Goal: Task Accomplishment & Management: Manage account settings

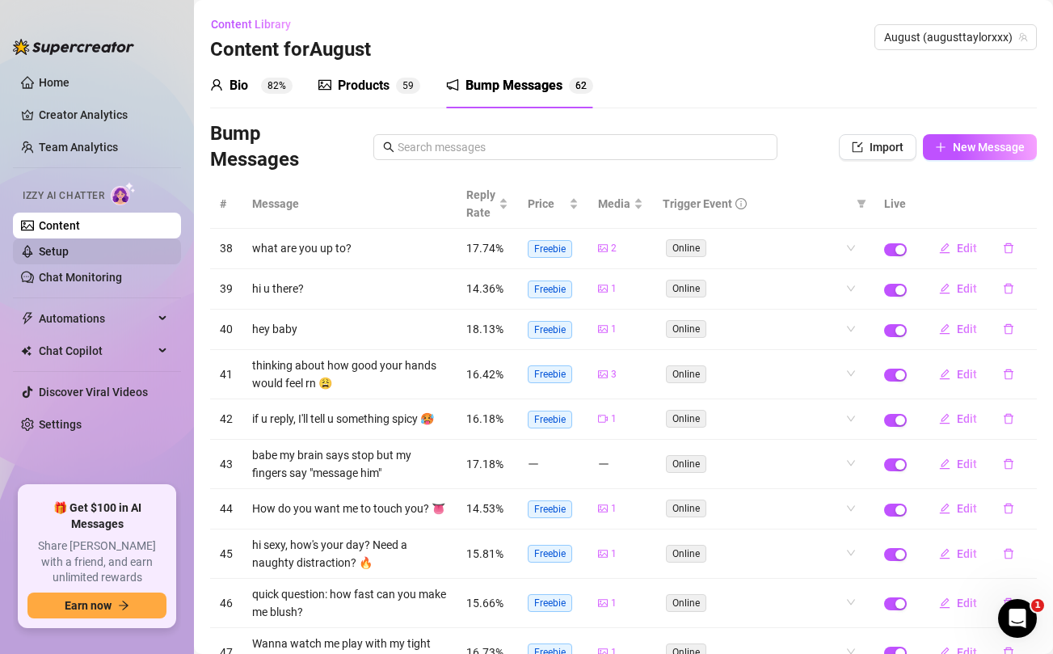
click at [46, 250] on link "Setup" at bounding box center [54, 251] width 30 height 13
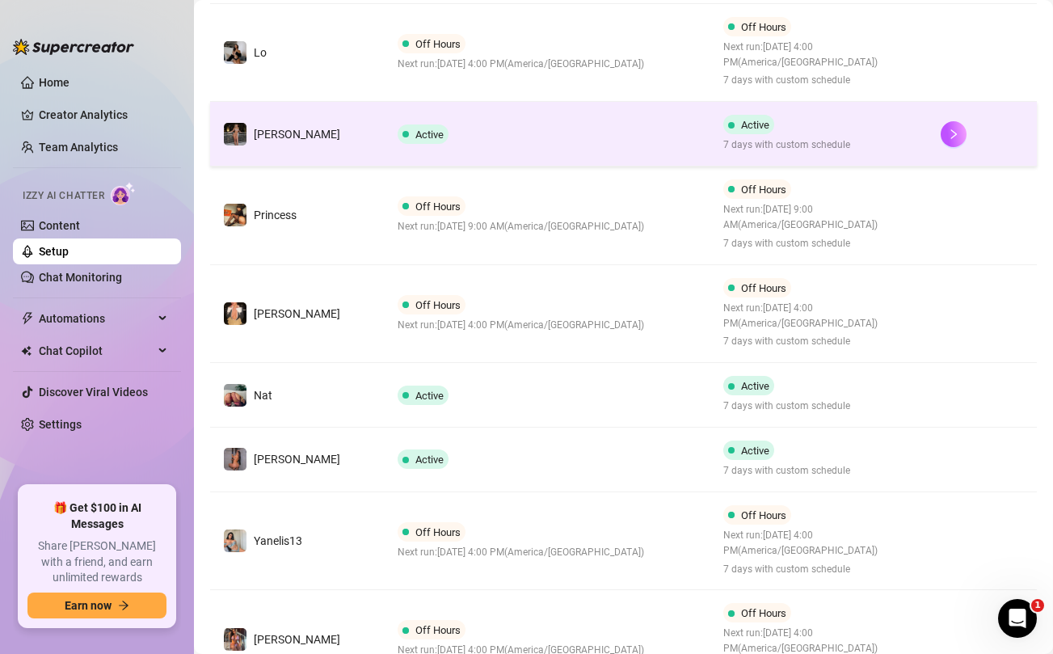
scroll to position [642, 0]
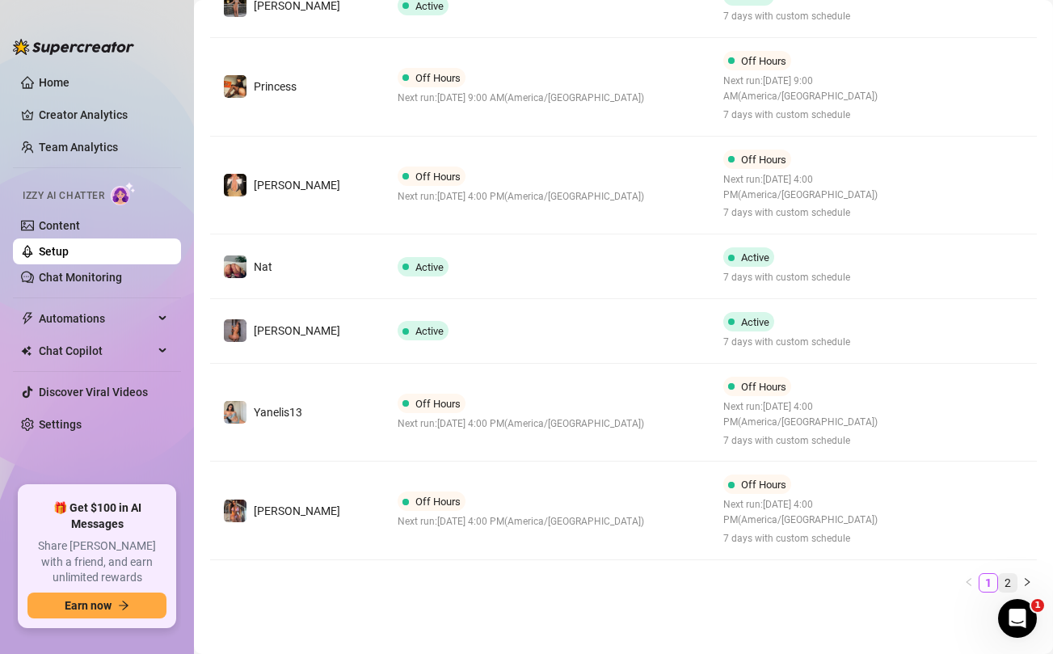
click at [1009, 579] on link "2" at bounding box center [1008, 583] width 18 height 18
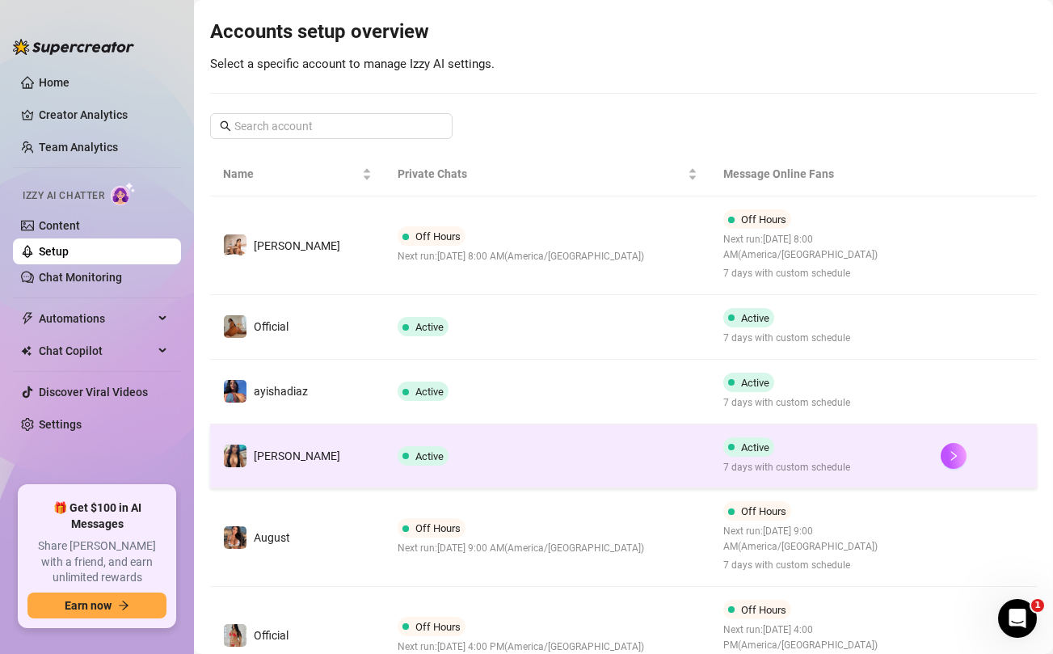
scroll to position [138, 0]
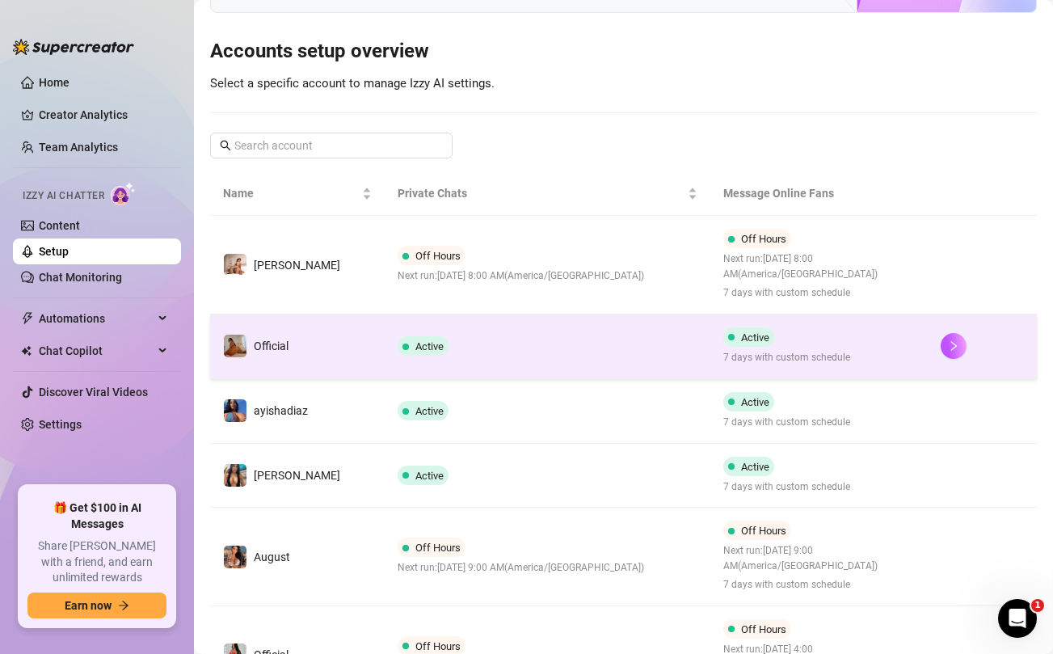
click at [524, 348] on td "Active" at bounding box center [548, 346] width 326 height 65
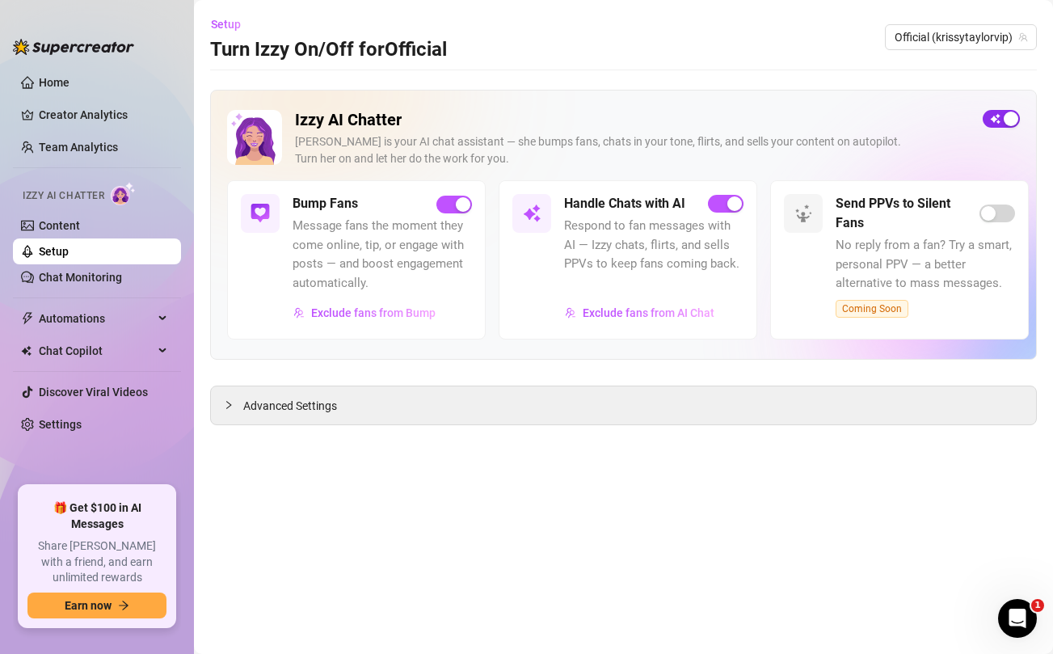
click at [1000, 116] on span "button" at bounding box center [1001, 119] width 37 height 18
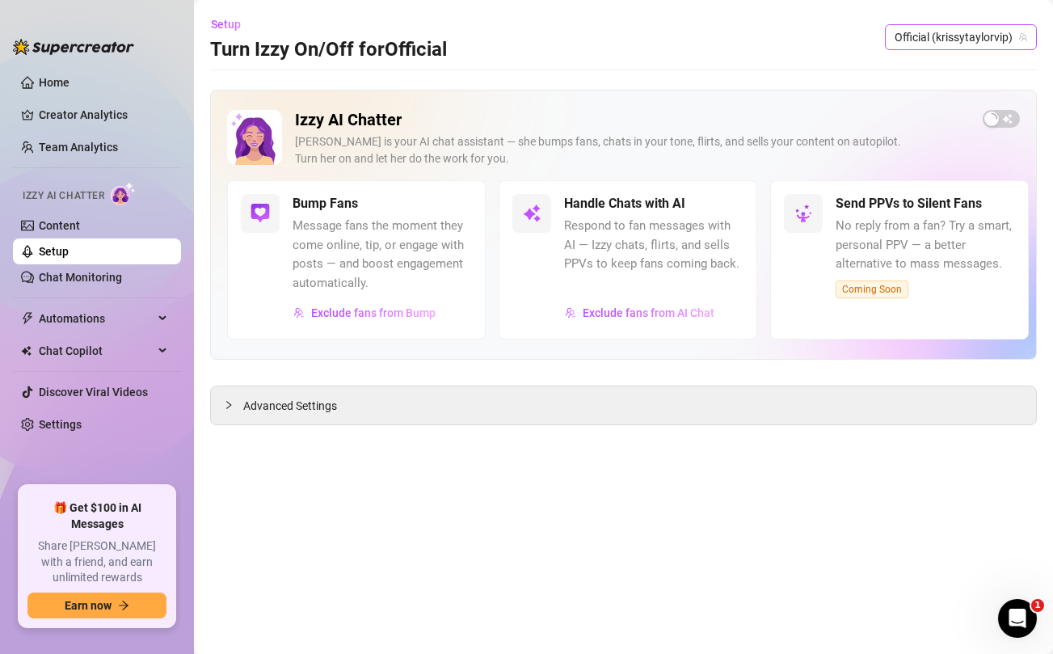
click at [932, 34] on span "Official (krissytaylorvip)" at bounding box center [961, 37] width 133 height 24
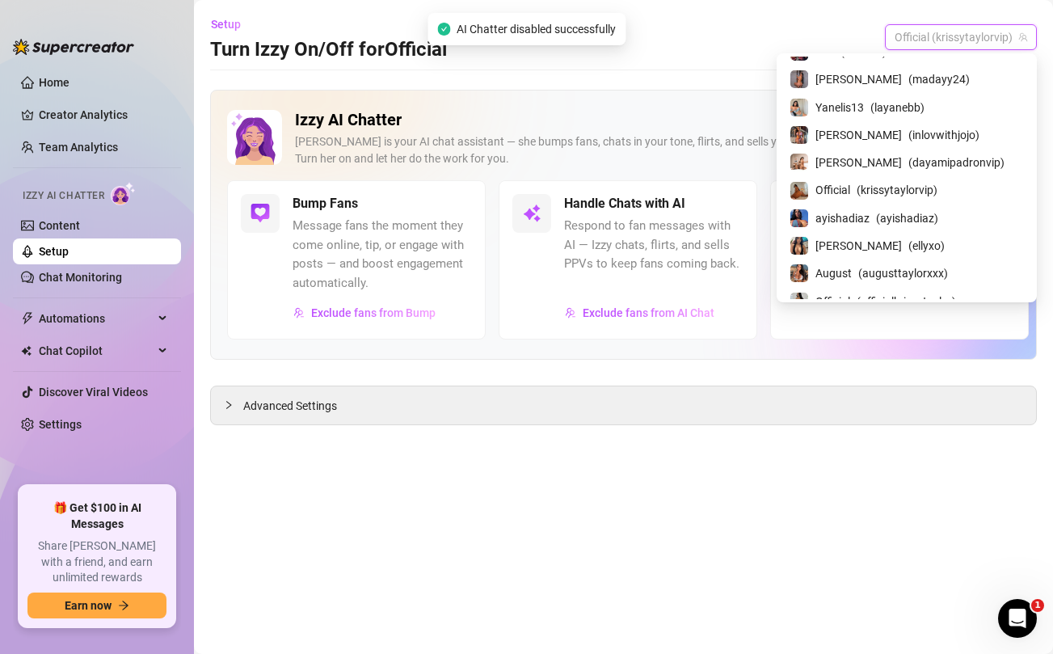
scroll to position [197, 0]
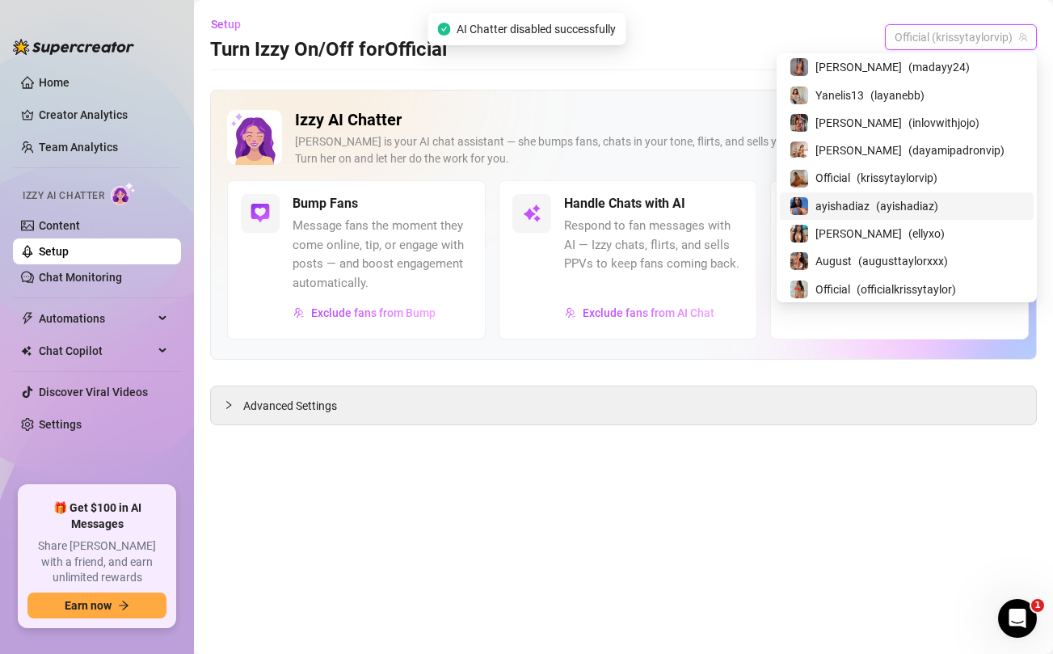
click at [870, 202] on span "ayishadiaz" at bounding box center [842, 206] width 54 height 18
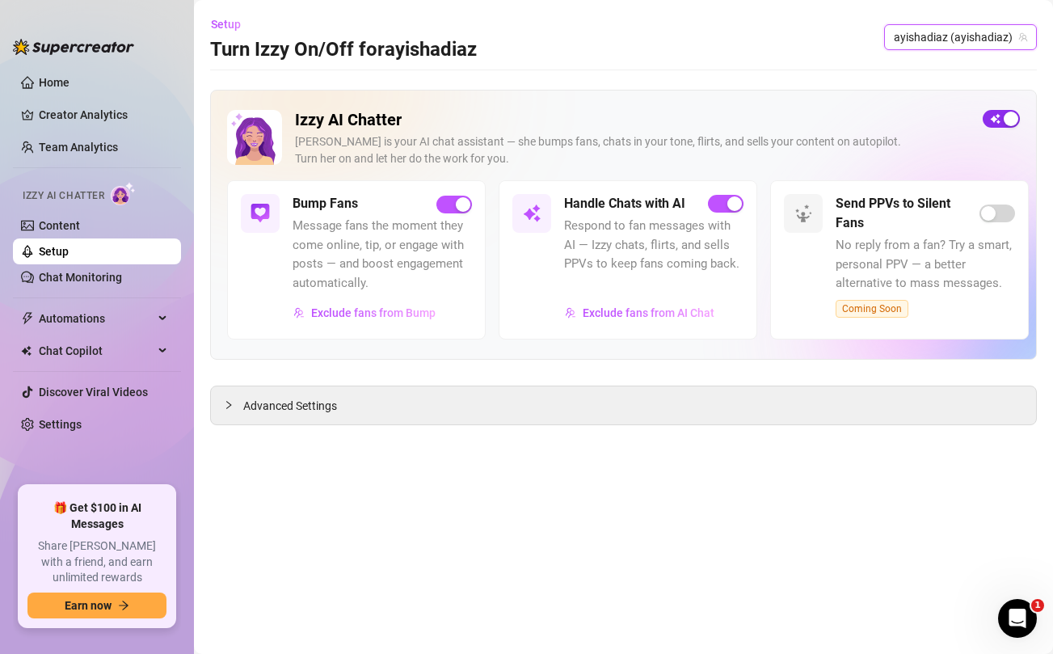
click at [1002, 124] on span "button" at bounding box center [1001, 119] width 37 height 18
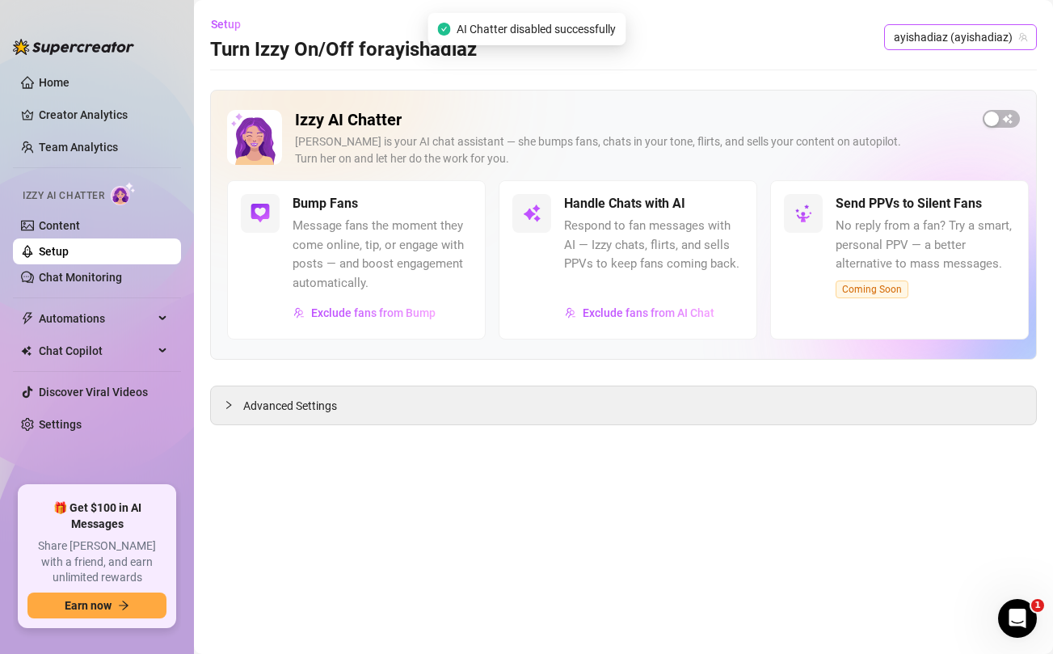
click at [929, 43] on span "ayishadiaz (ayishadiaz)" at bounding box center [960, 37] width 133 height 24
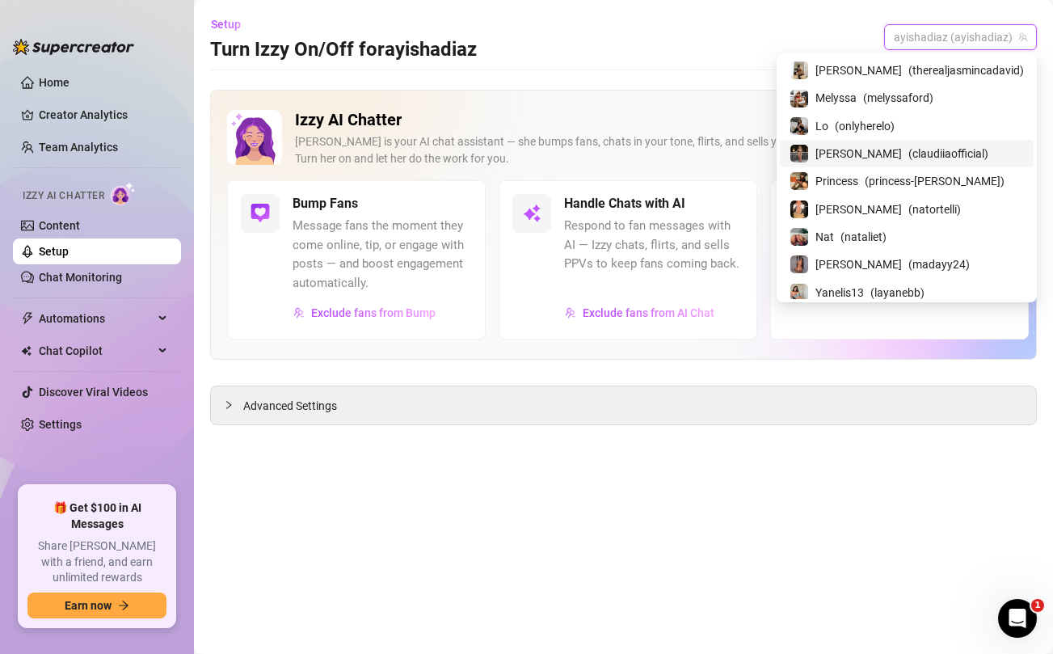
click at [878, 154] on span "[PERSON_NAME]" at bounding box center [858, 154] width 86 height 18
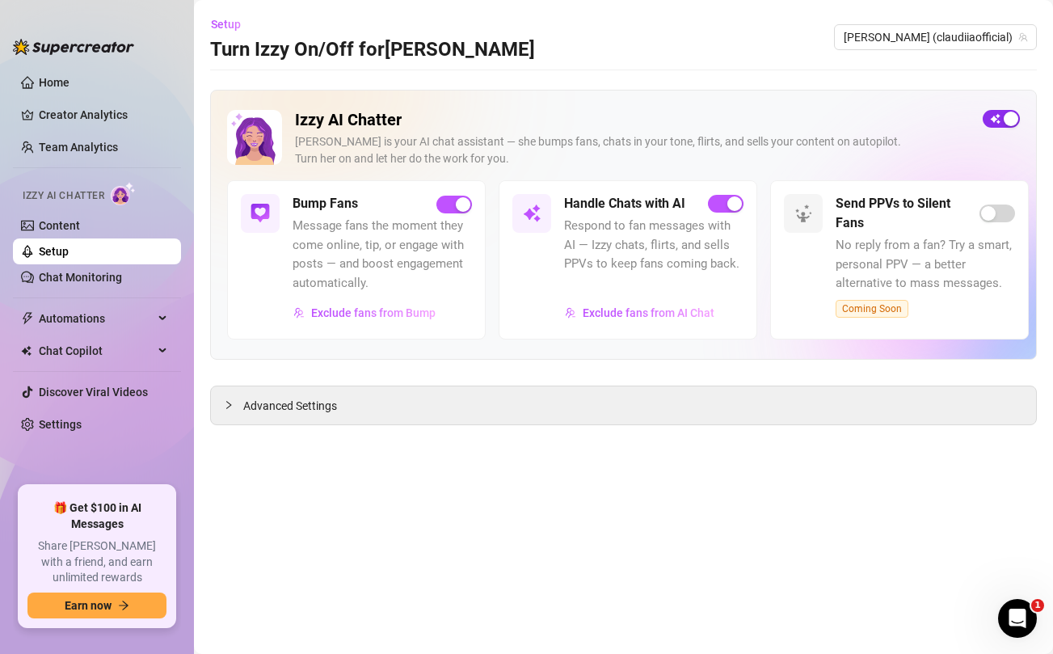
click at [998, 120] on span "button" at bounding box center [1001, 119] width 37 height 18
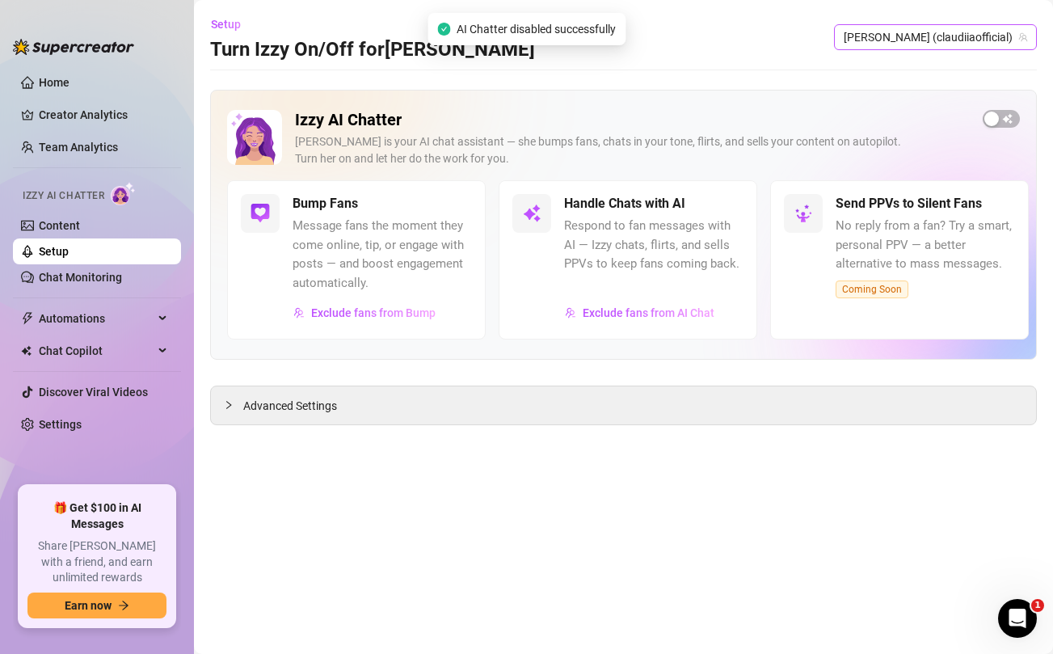
click at [971, 43] on span "[PERSON_NAME] (claudiiaofficial)" at bounding box center [935, 37] width 183 height 24
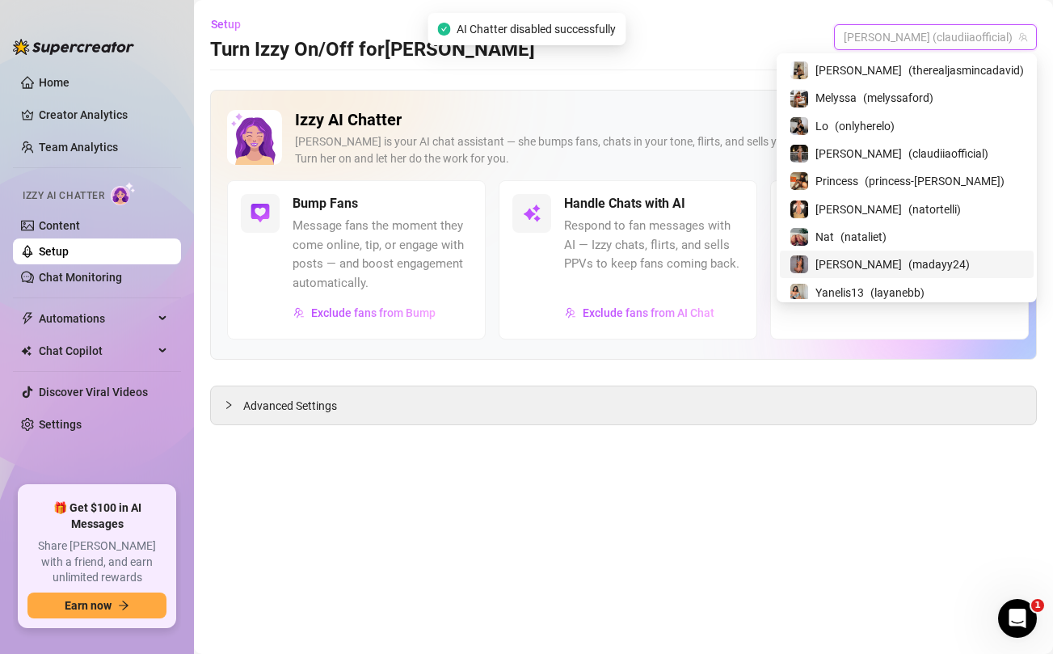
click at [900, 255] on div "[PERSON_NAME] ( madayy24 )" at bounding box center [907, 264] width 234 height 19
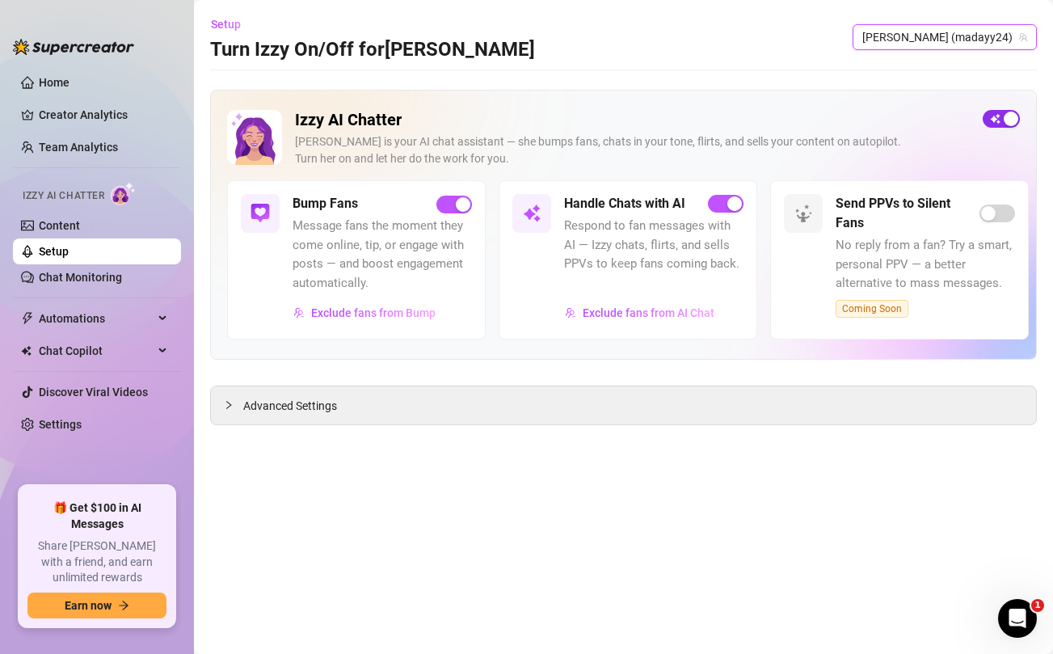
click at [995, 123] on span "button" at bounding box center [1001, 119] width 37 height 18
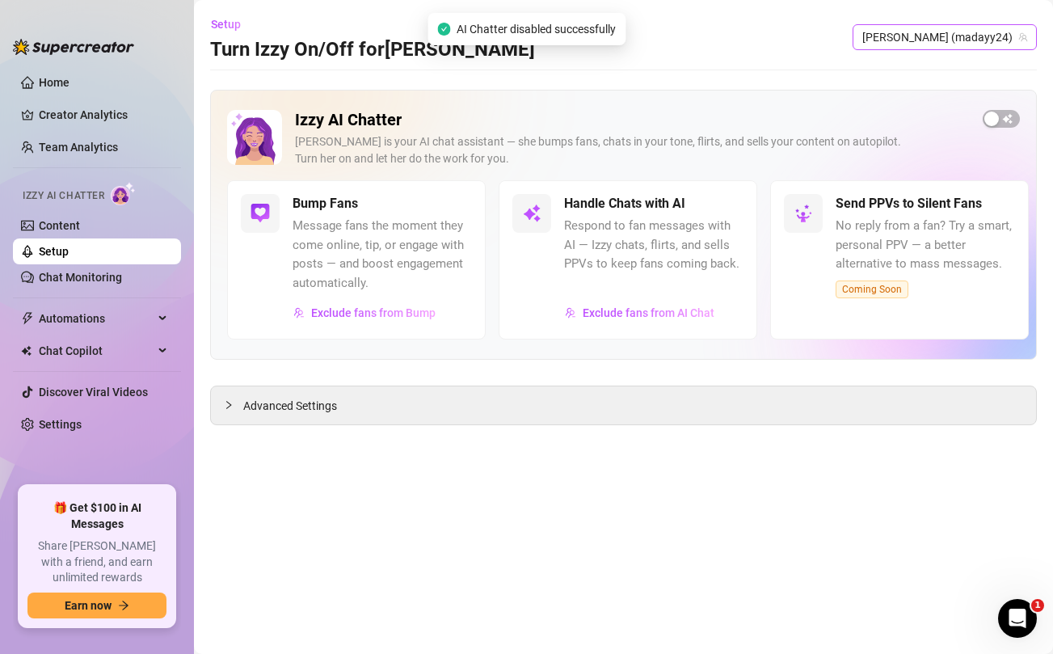
click at [971, 43] on span "[PERSON_NAME] (madayy24)" at bounding box center [944, 37] width 165 height 24
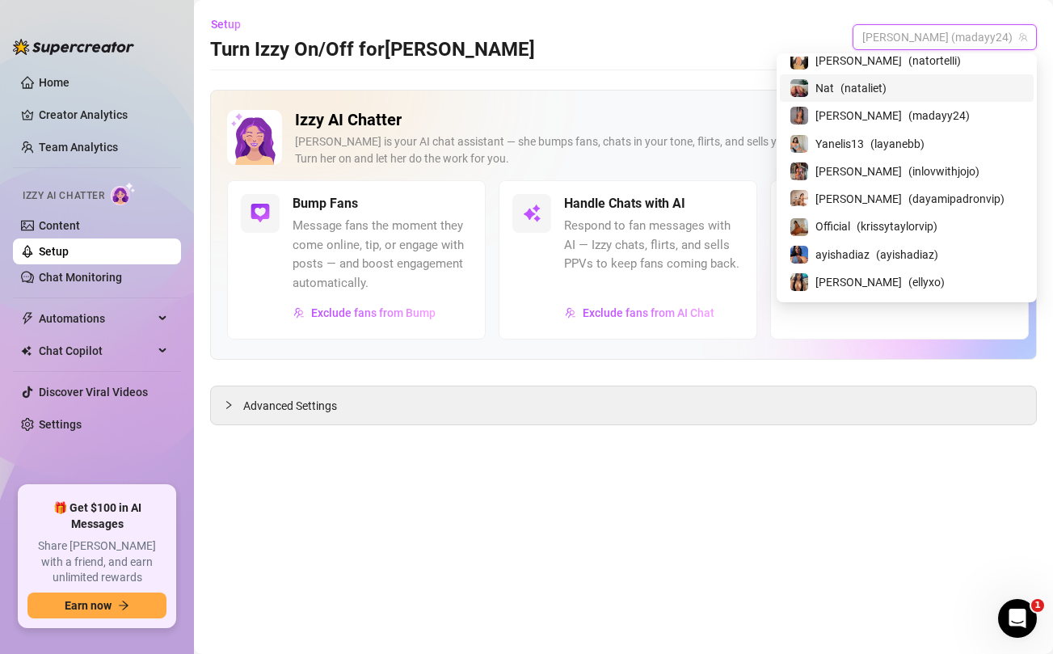
scroll to position [197, 0]
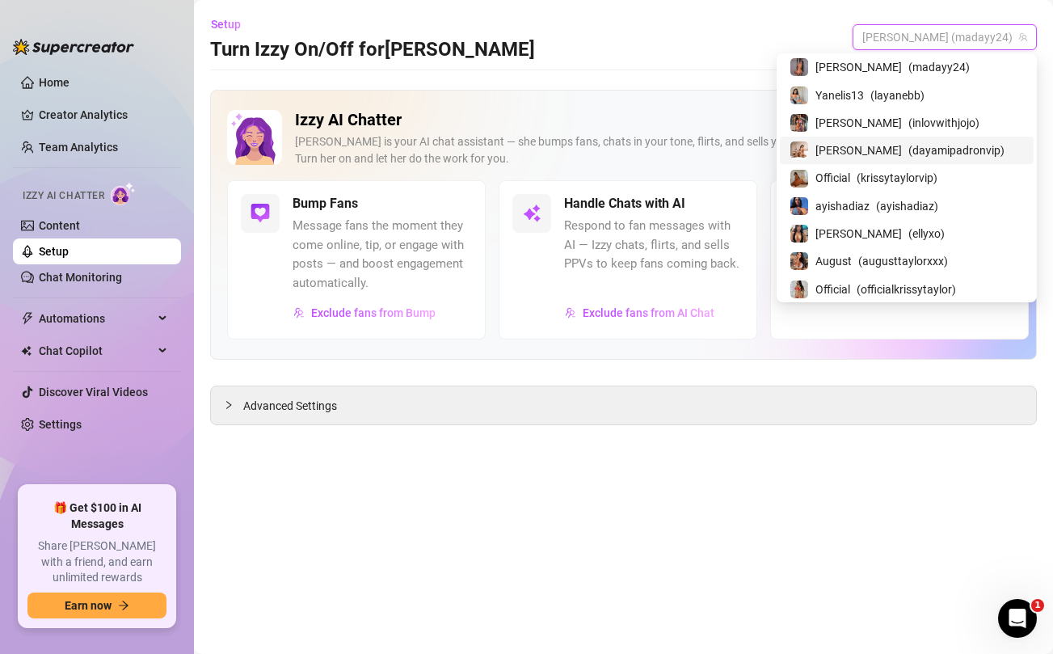
click at [918, 146] on span "( dayamipadronvip )" at bounding box center [956, 150] width 96 height 18
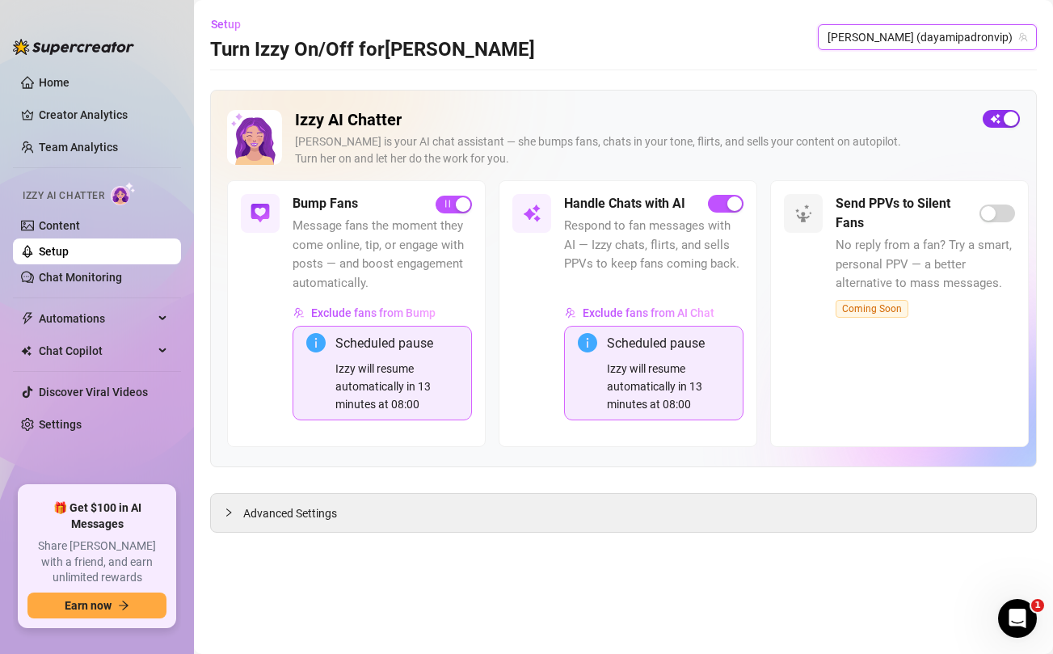
click at [995, 117] on span "button" at bounding box center [1001, 119] width 37 height 18
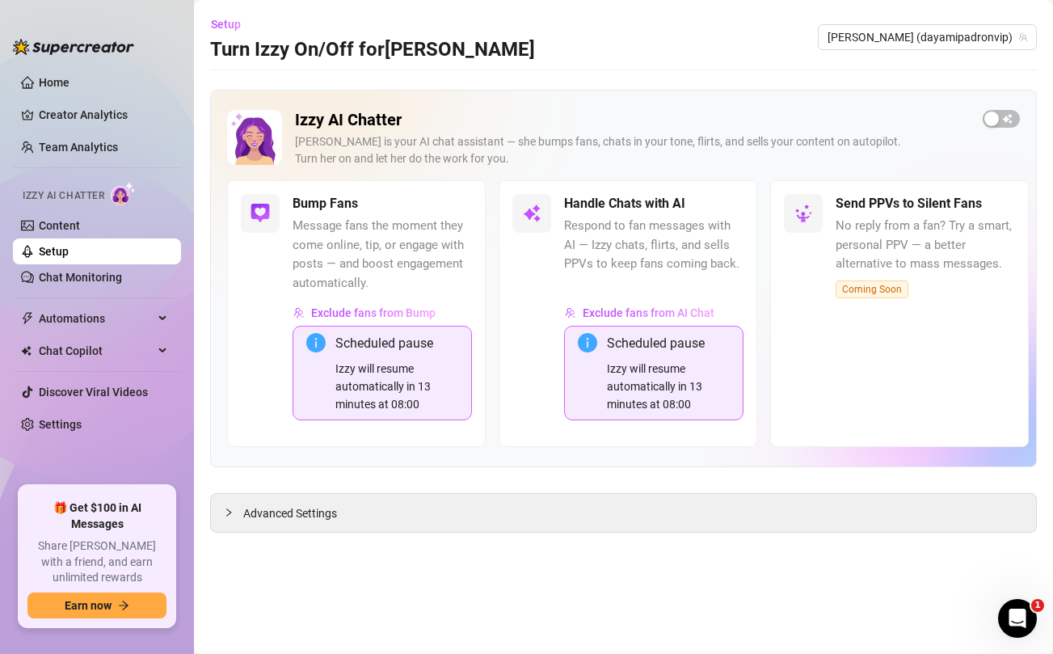
click at [69, 258] on link "Setup" at bounding box center [54, 251] width 30 height 13
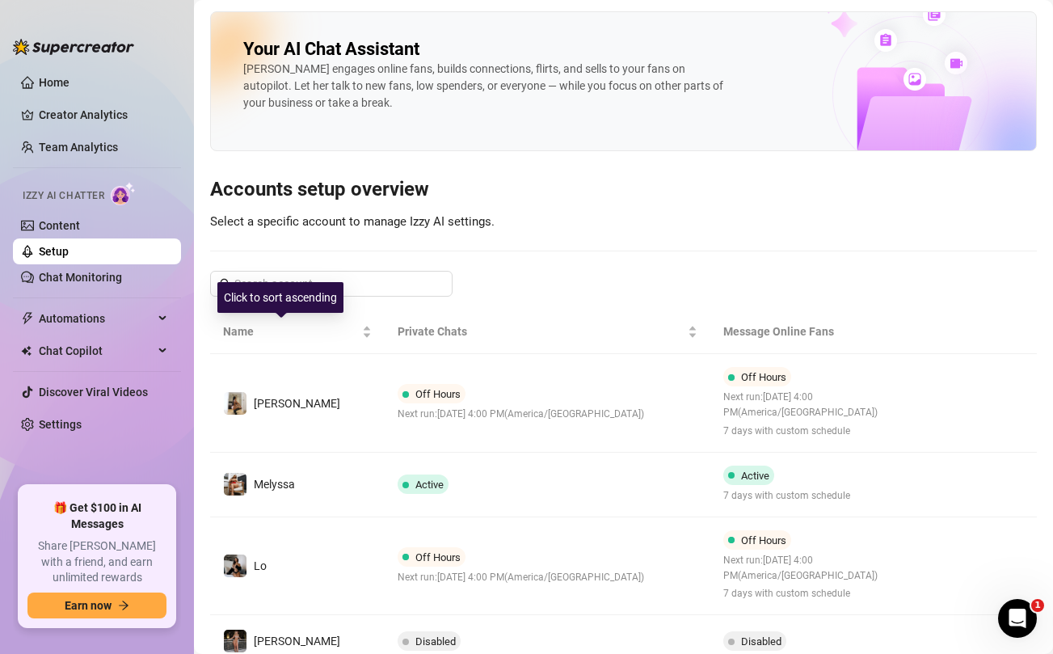
scroll to position [617, 0]
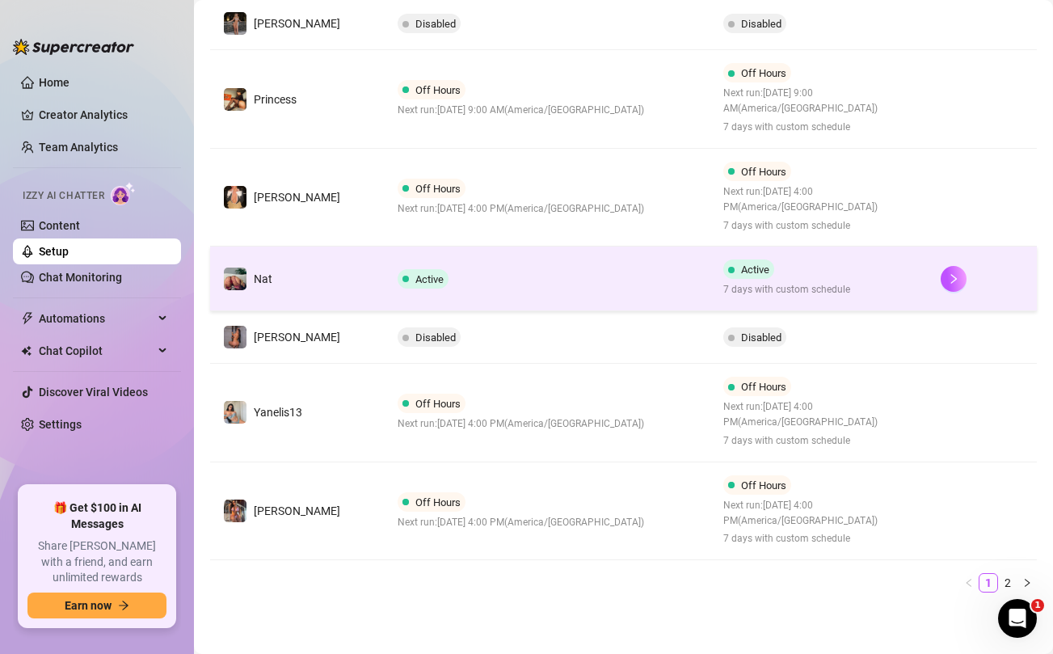
click at [618, 288] on td "Active" at bounding box center [548, 278] width 326 height 65
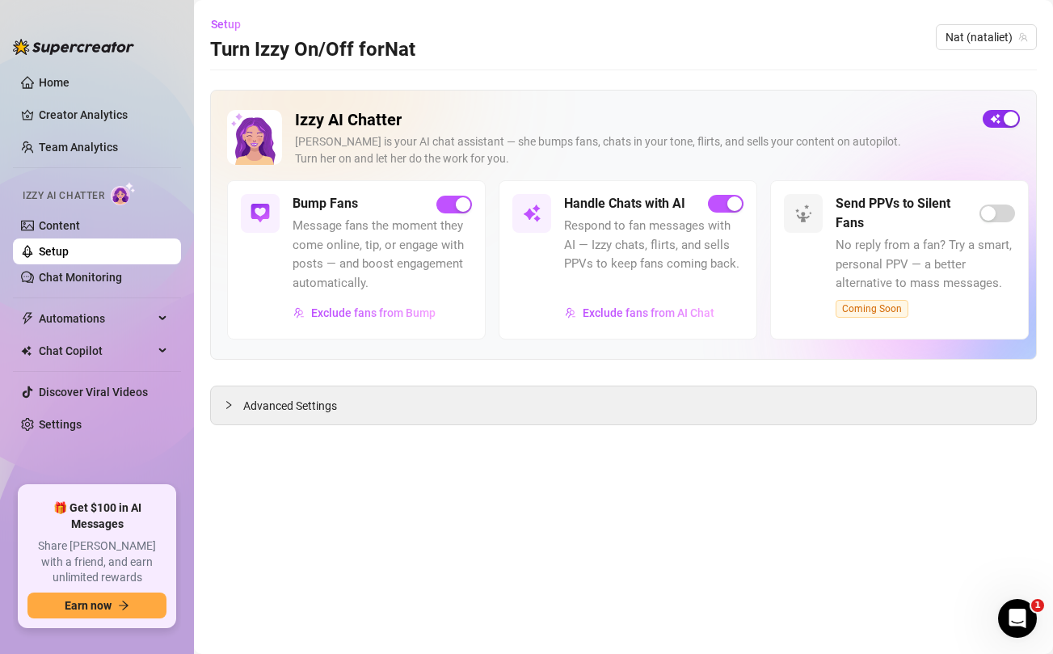
click at [1004, 119] on div "button" at bounding box center [1011, 119] width 15 height 15
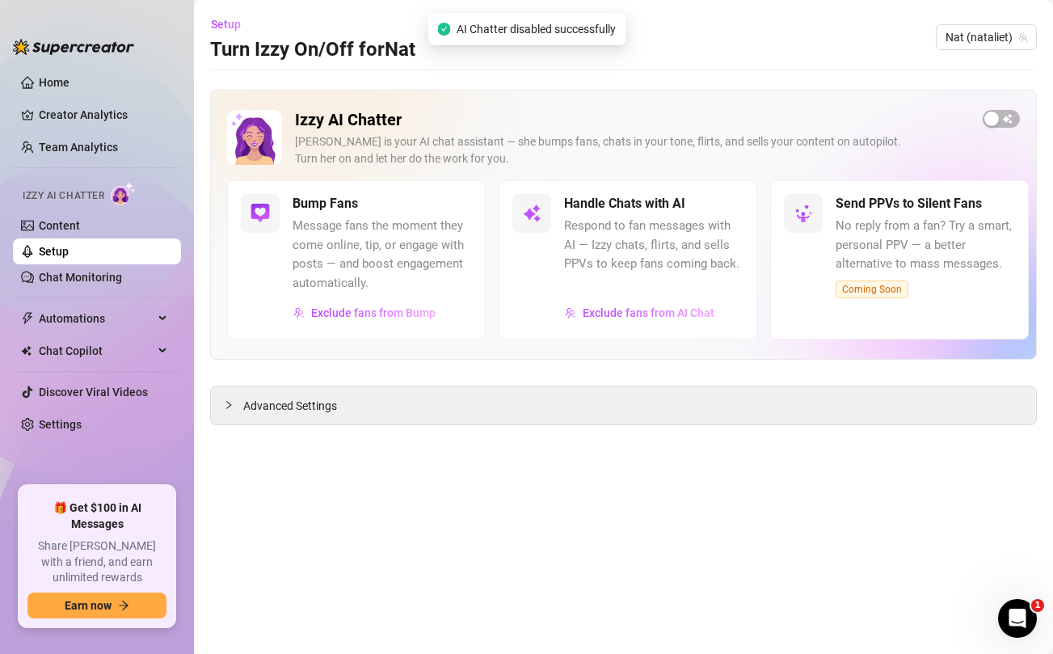
click at [69, 255] on link "Setup" at bounding box center [54, 251] width 30 height 13
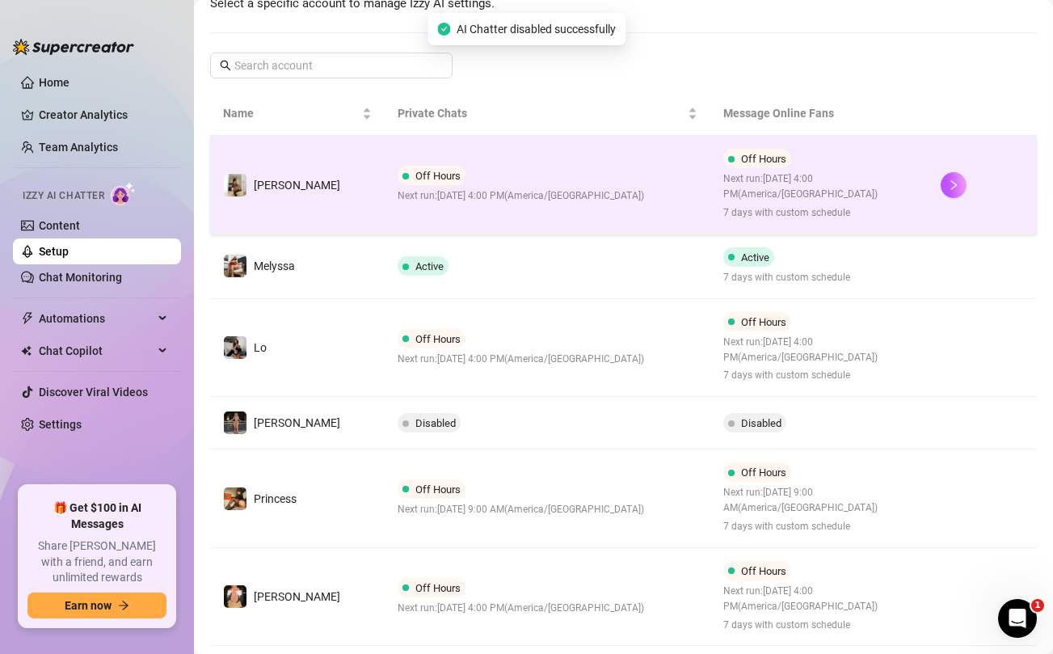
scroll to position [605, 0]
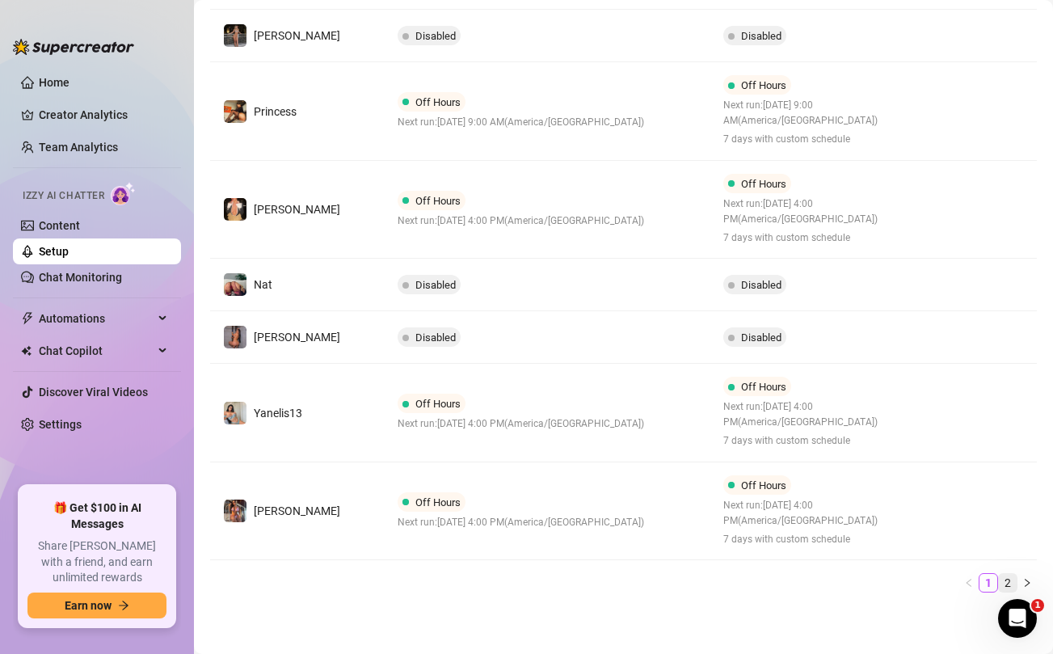
click at [1007, 579] on link "2" at bounding box center [1008, 583] width 18 height 18
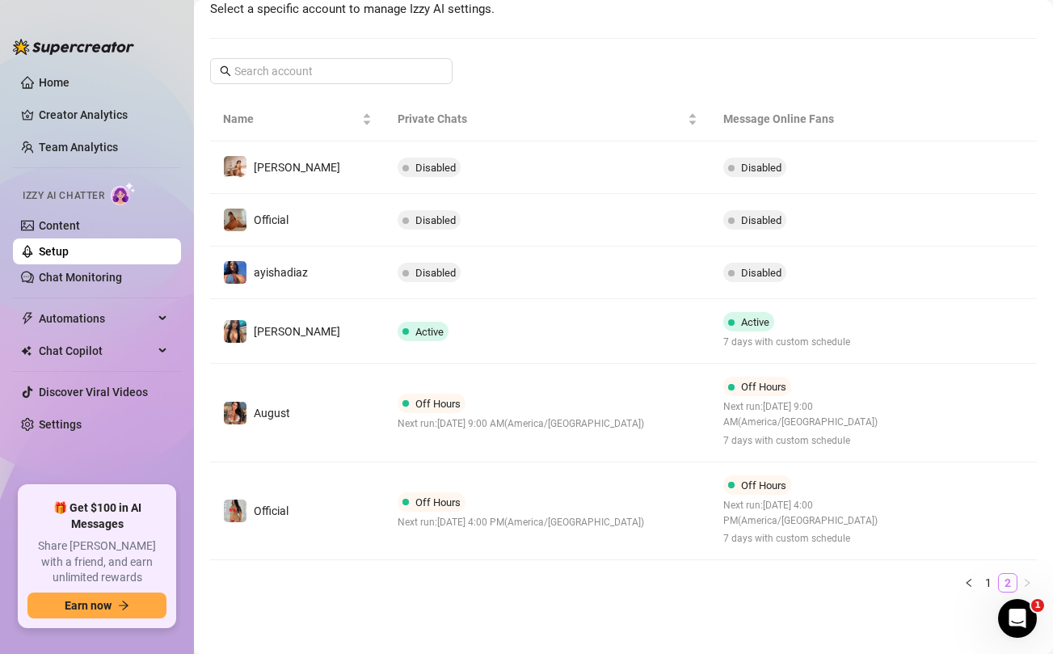
scroll to position [213, 0]
